Goal: Transaction & Acquisition: Purchase product/service

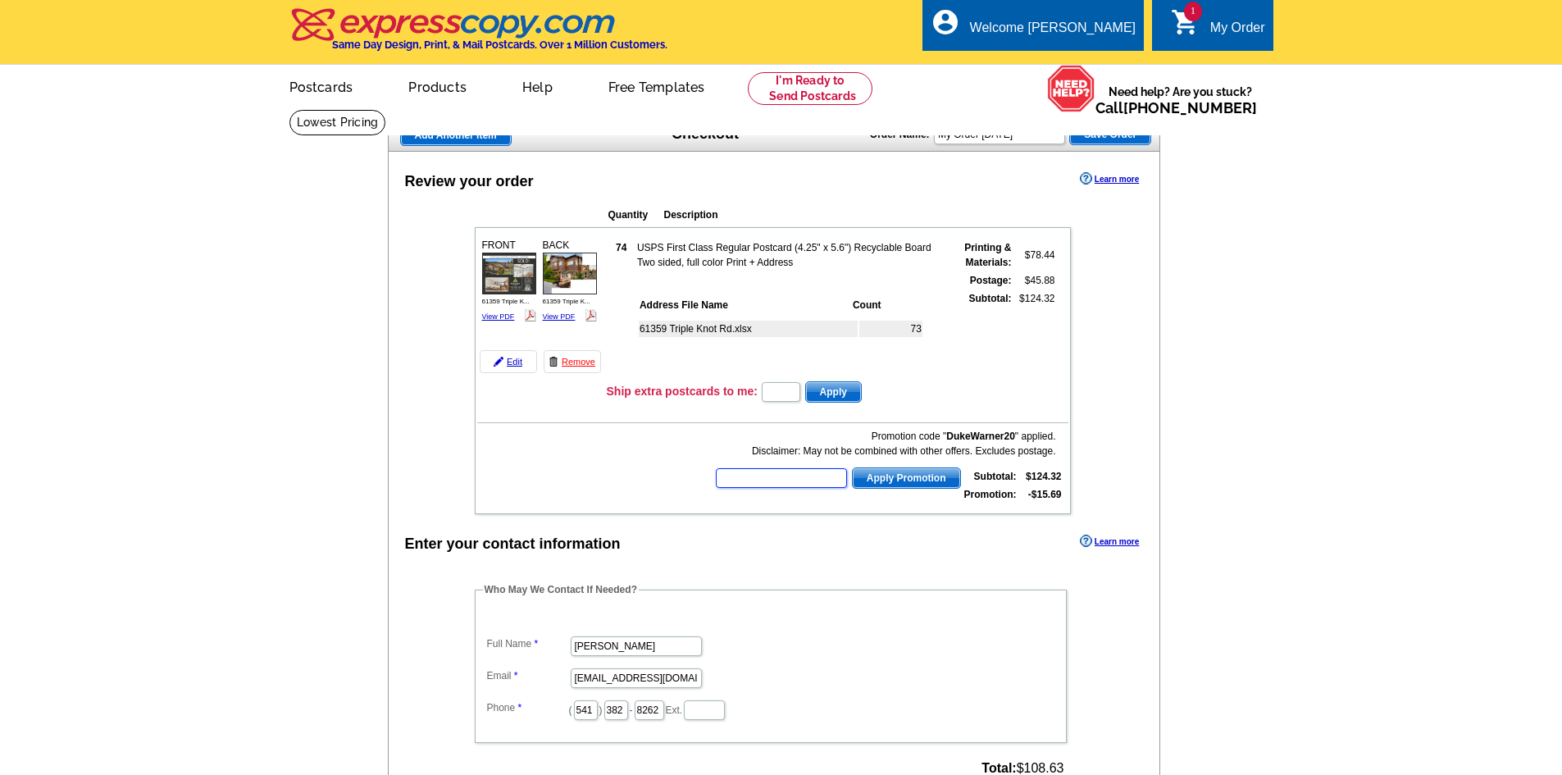
click at [806, 475] on input "text" at bounding box center [781, 478] width 131 height 20
type input "HURRY40"
click at [898, 484] on span "Apply Promotion" at bounding box center [906, 478] width 107 height 20
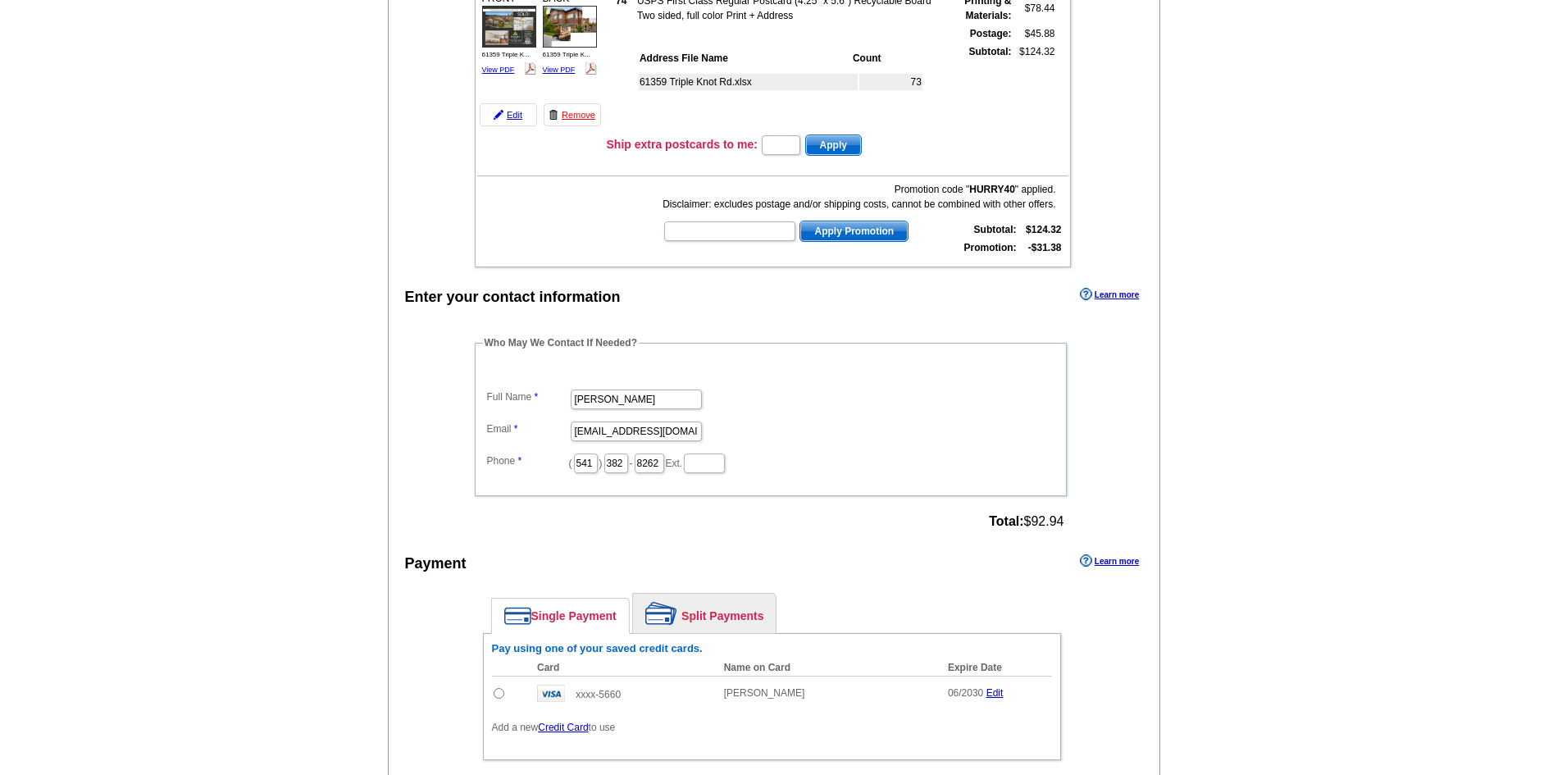
scroll to position [574, 0]
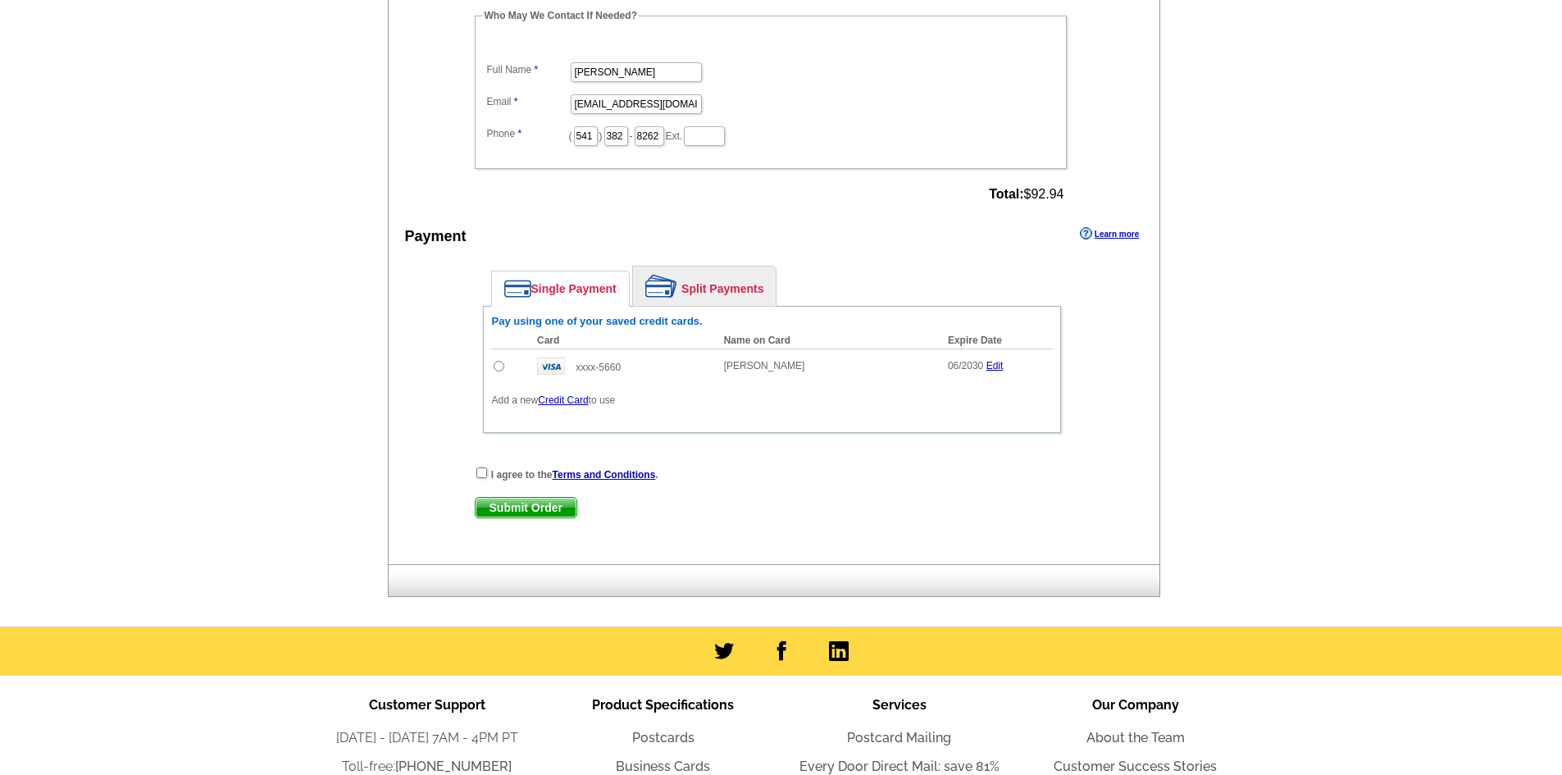
click at [496, 366] on input "radio" at bounding box center [498, 366] width 11 height 11
radio input "true"
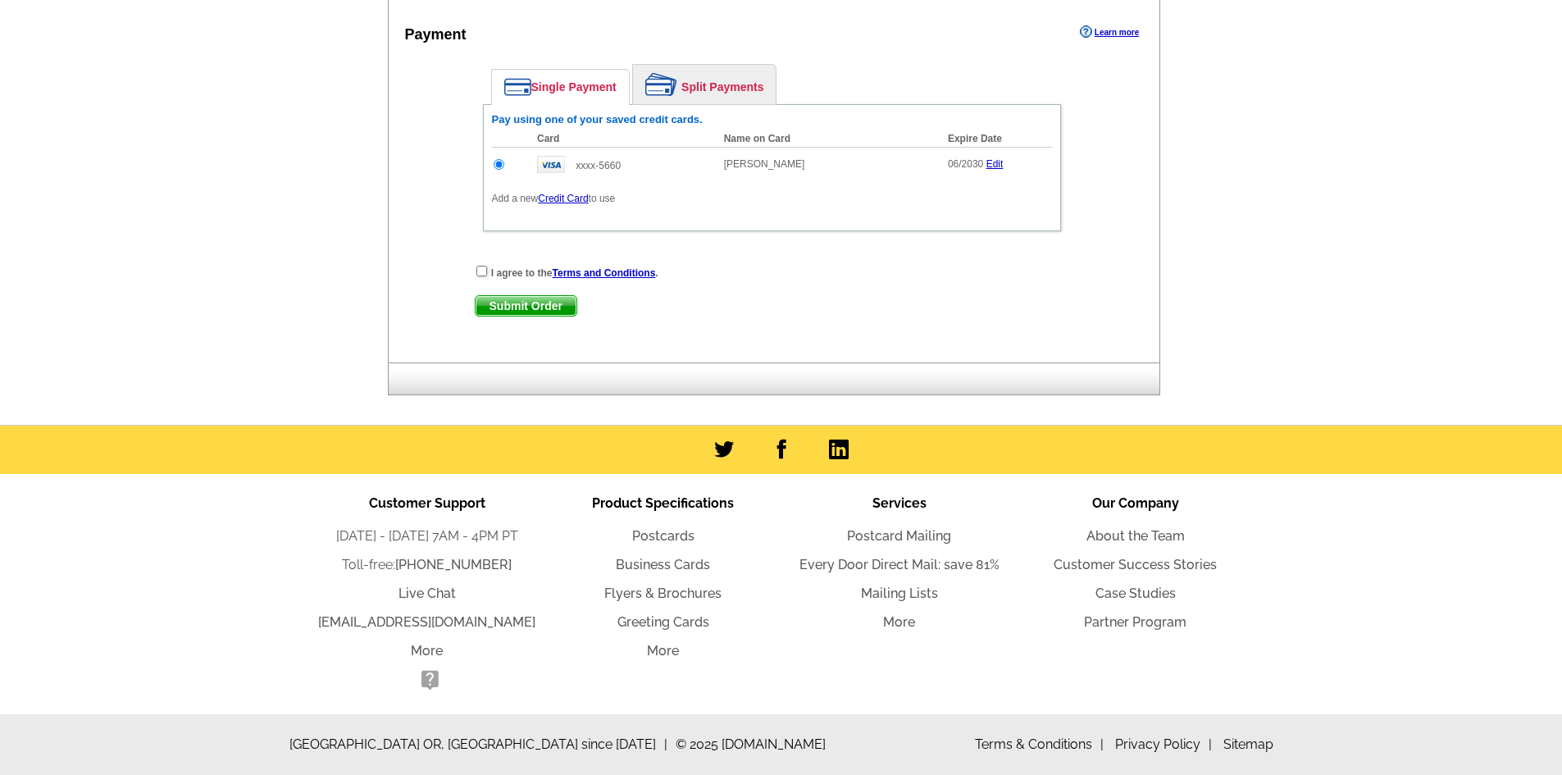
click at [574, 306] on span "Submit Order" at bounding box center [525, 306] width 101 height 20
click at [480, 274] on input "checkbox" at bounding box center [481, 271] width 11 height 11
checkbox input "true"
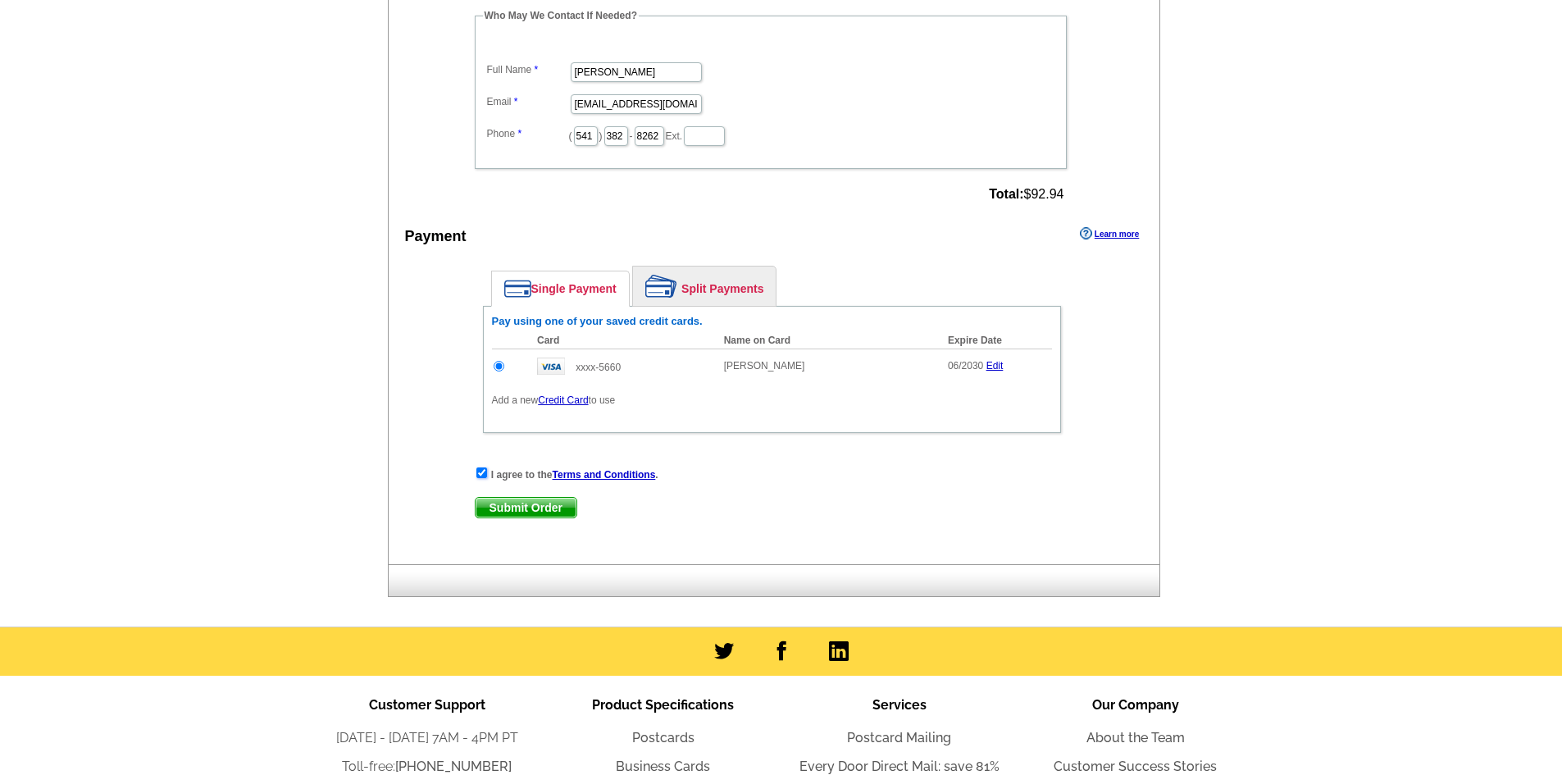
scroll to position [492, 0]
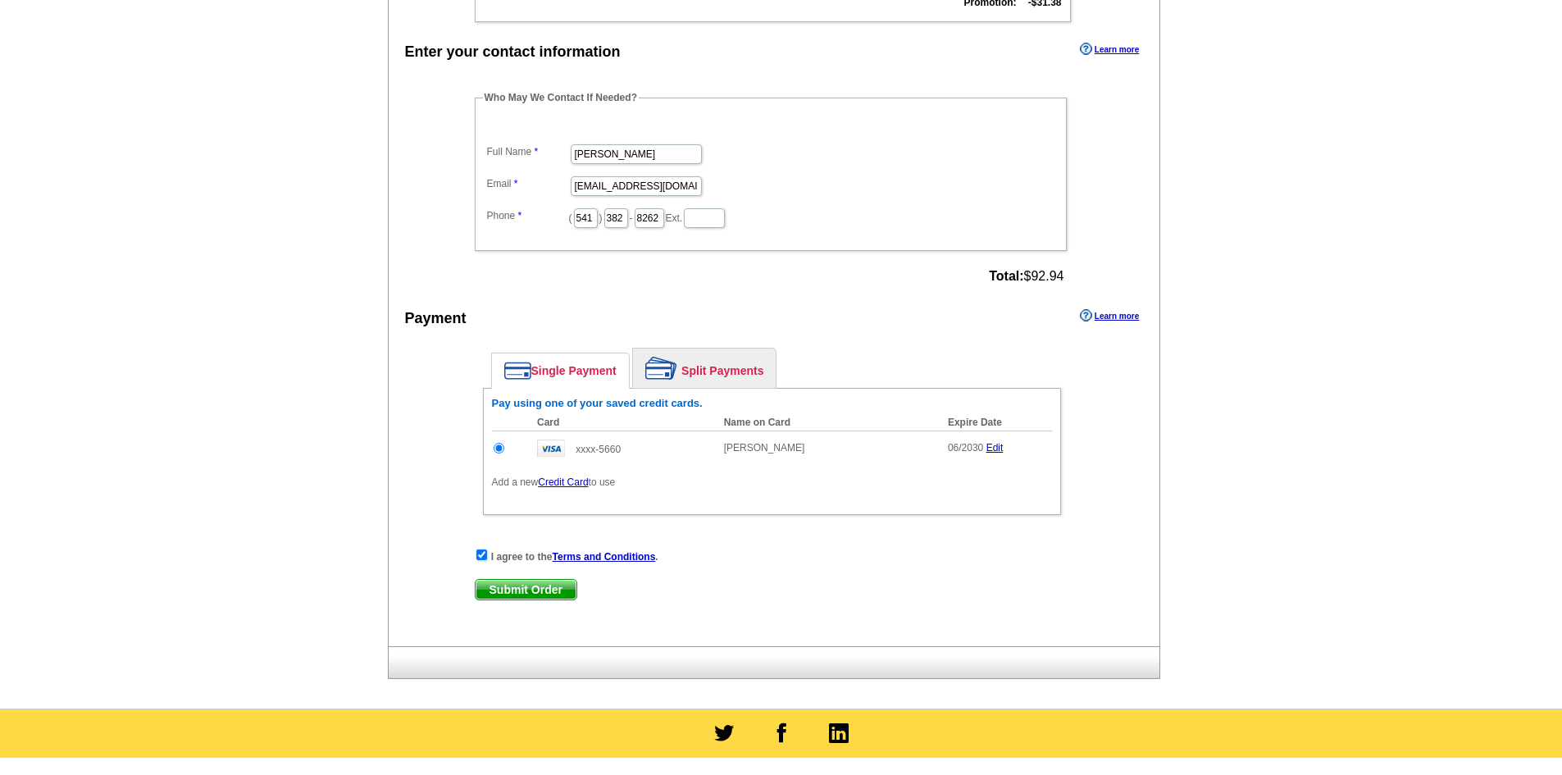
click at [531, 594] on span "Submit Order" at bounding box center [525, 590] width 101 height 20
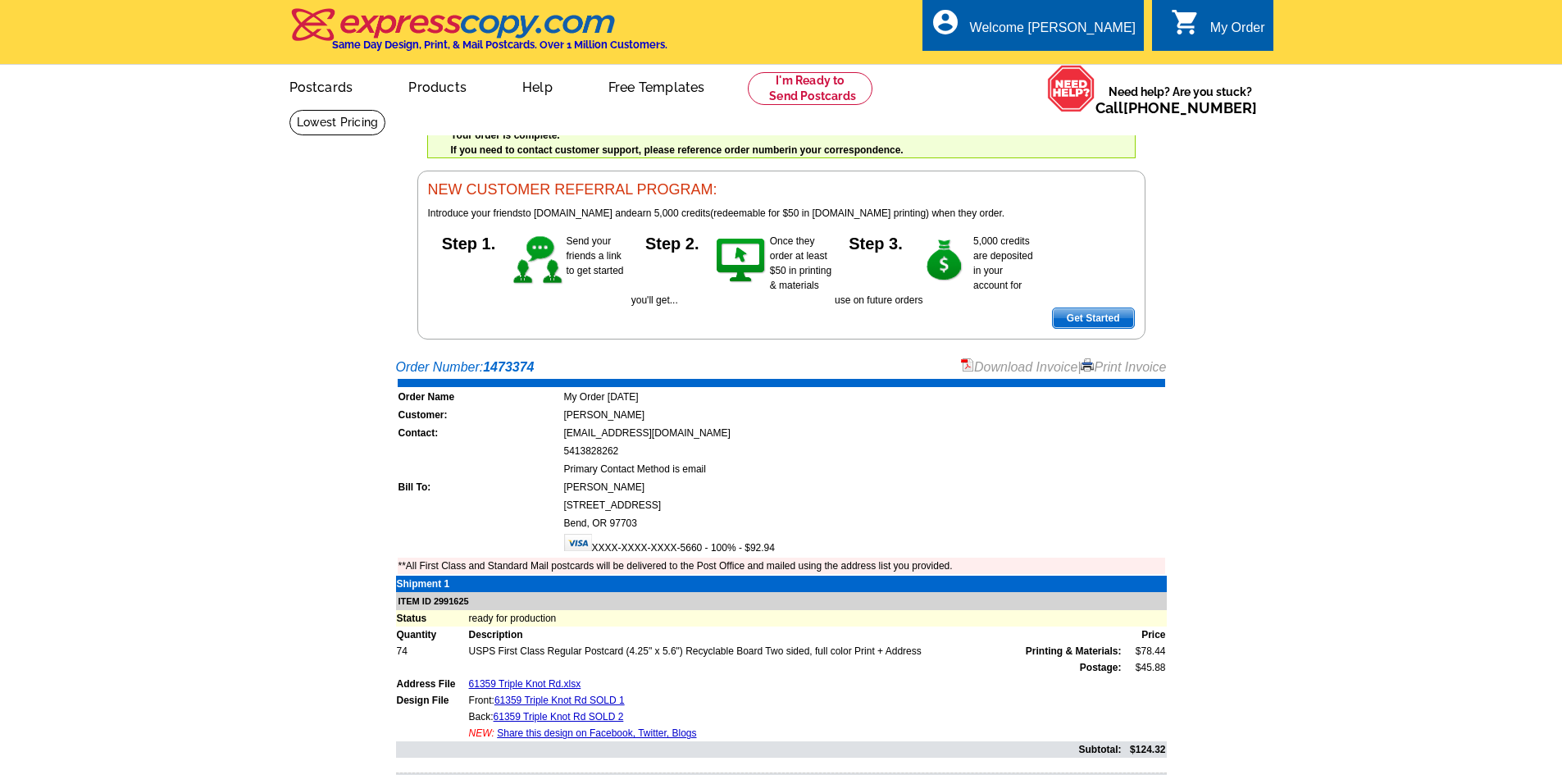
drag, startPoint x: 1108, startPoint y: 370, endPoint x: 1198, endPoint y: 668, distance: 311.7
click at [1108, 370] on link "Print Invoice" at bounding box center [1122, 367] width 85 height 14
